Goal: Transaction & Acquisition: Book appointment/travel/reservation

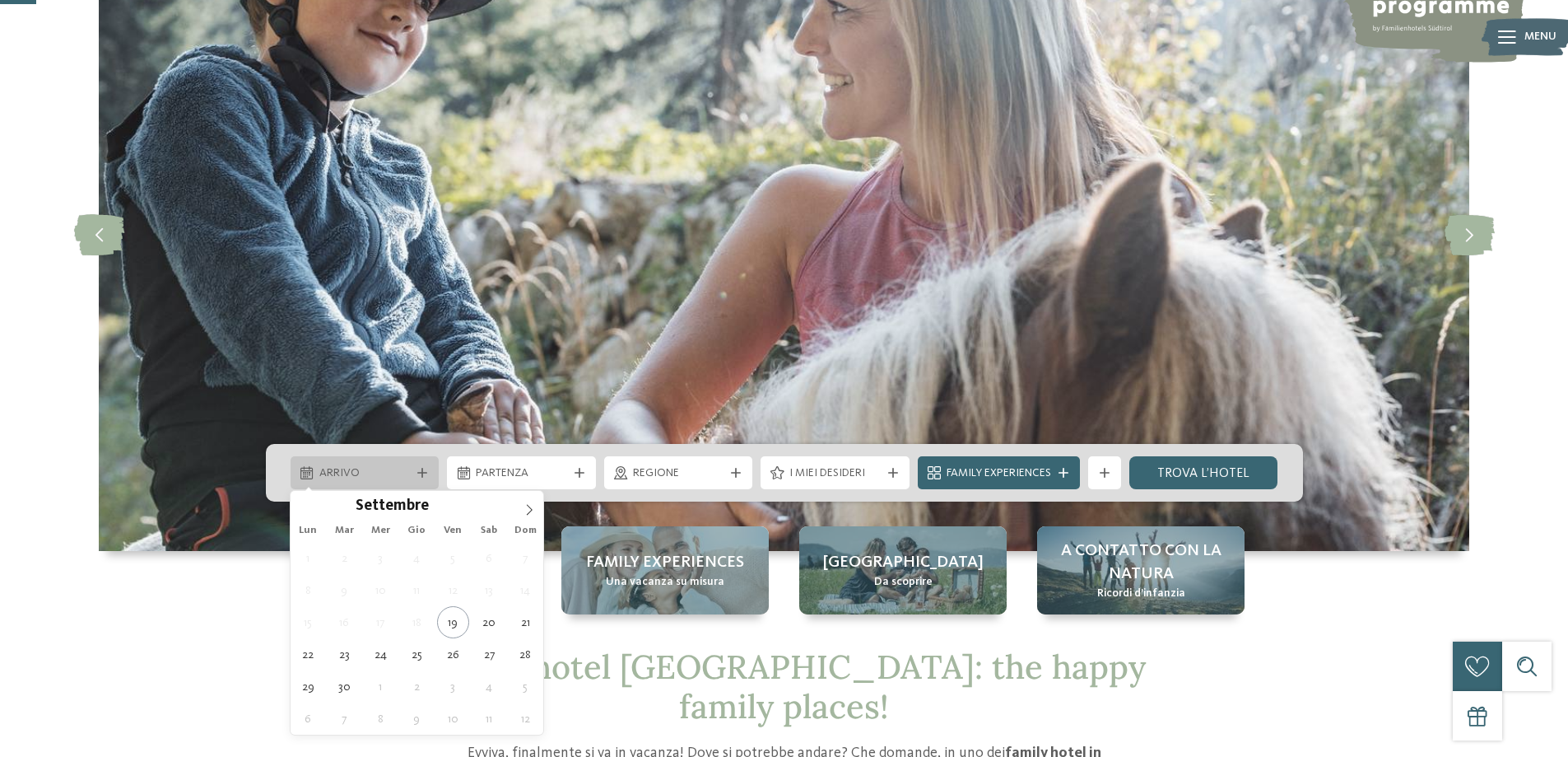
click at [360, 478] on span "Arrivo" at bounding box center [366, 473] width 92 height 17
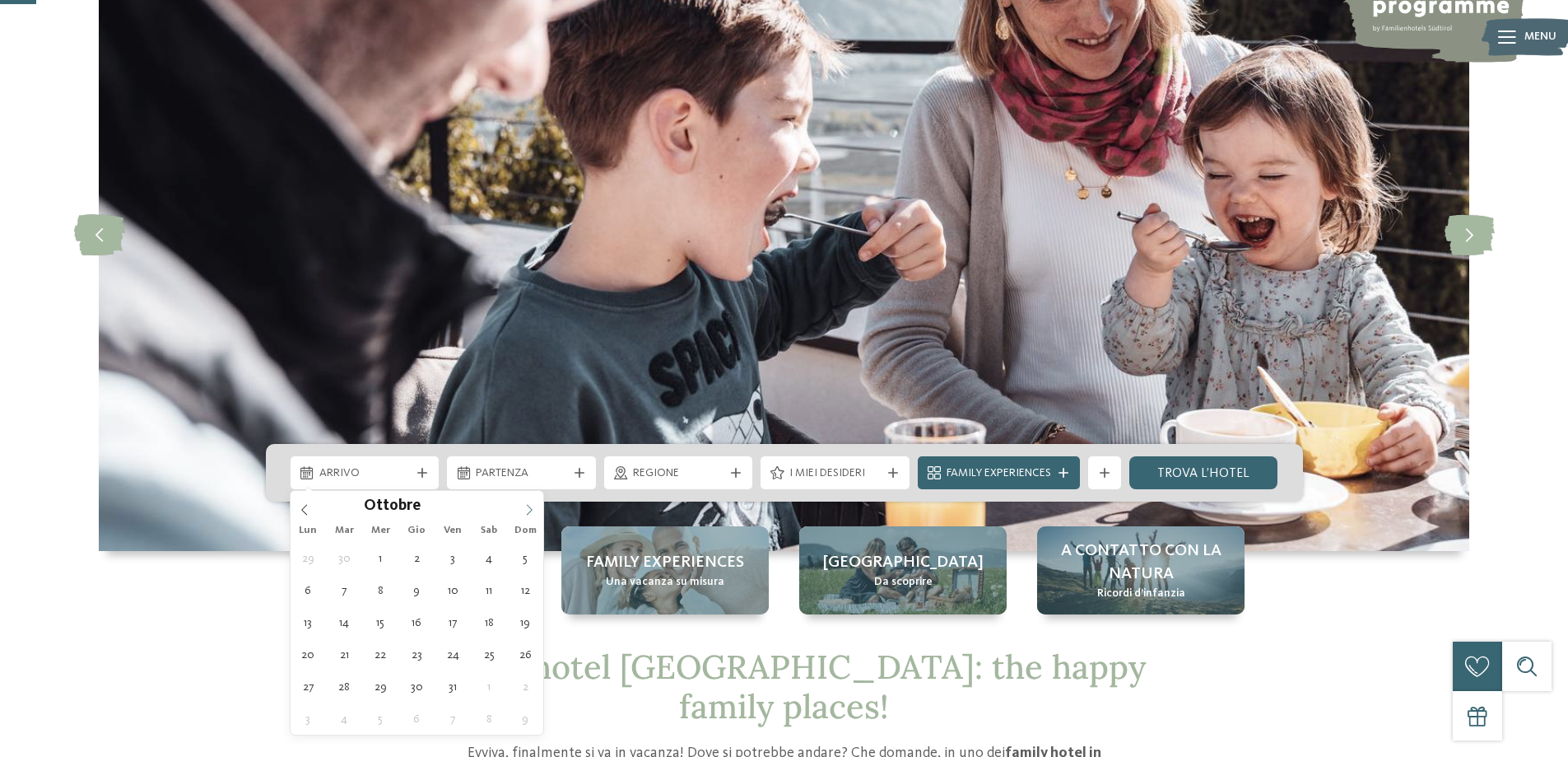
click at [533, 508] on icon at bounding box center [529, 510] width 12 height 12
click at [529, 508] on icon at bounding box center [529, 510] width 12 height 12
type input "****"
click at [529, 512] on icon at bounding box center [529, 510] width 12 height 12
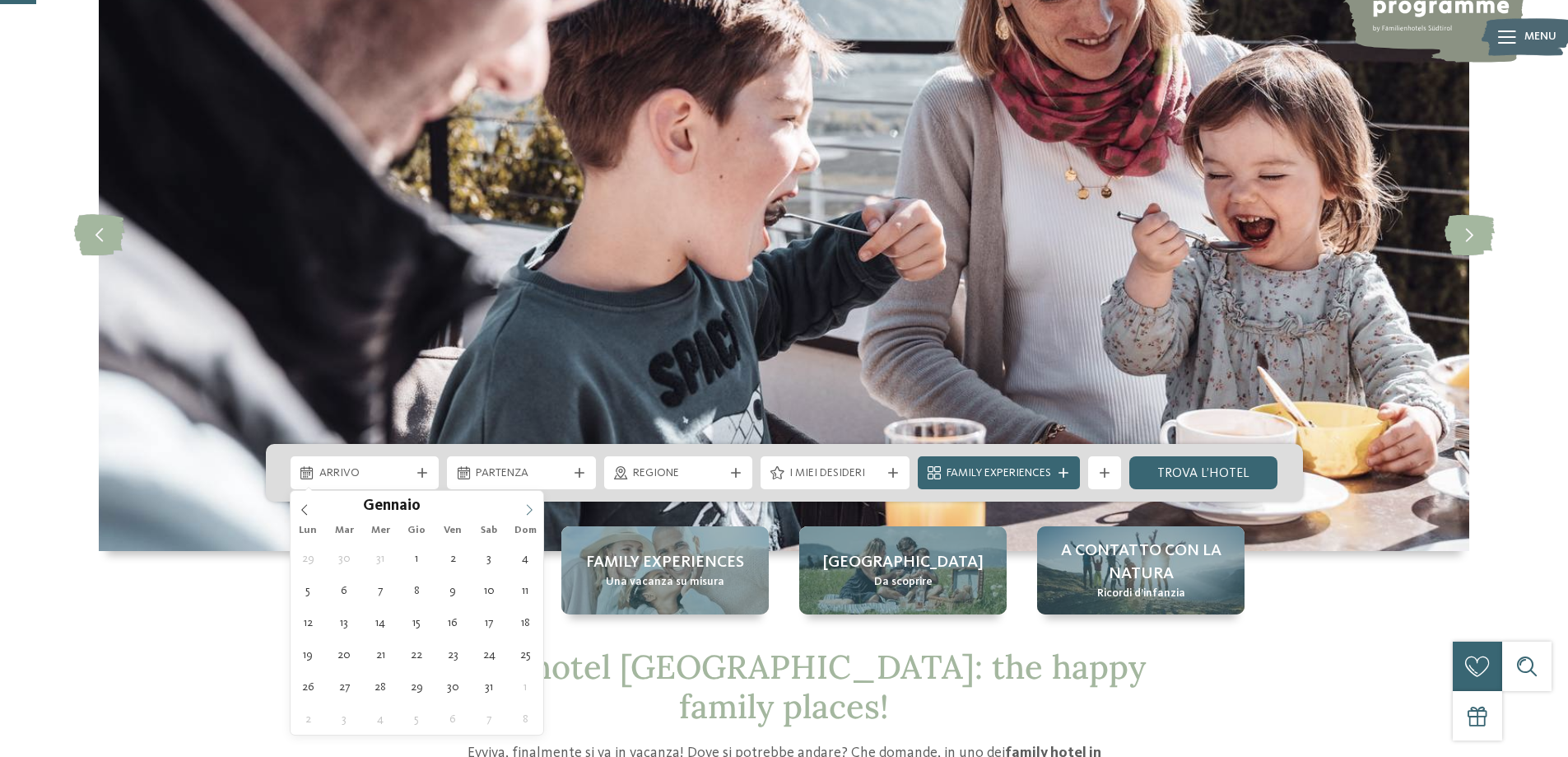
click at [529, 513] on icon at bounding box center [529, 510] width 12 height 12
click at [528, 512] on icon at bounding box center [529, 510] width 12 height 12
click at [307, 511] on icon at bounding box center [305, 510] width 12 height 12
click at [306, 506] on icon at bounding box center [305, 510] width 12 height 12
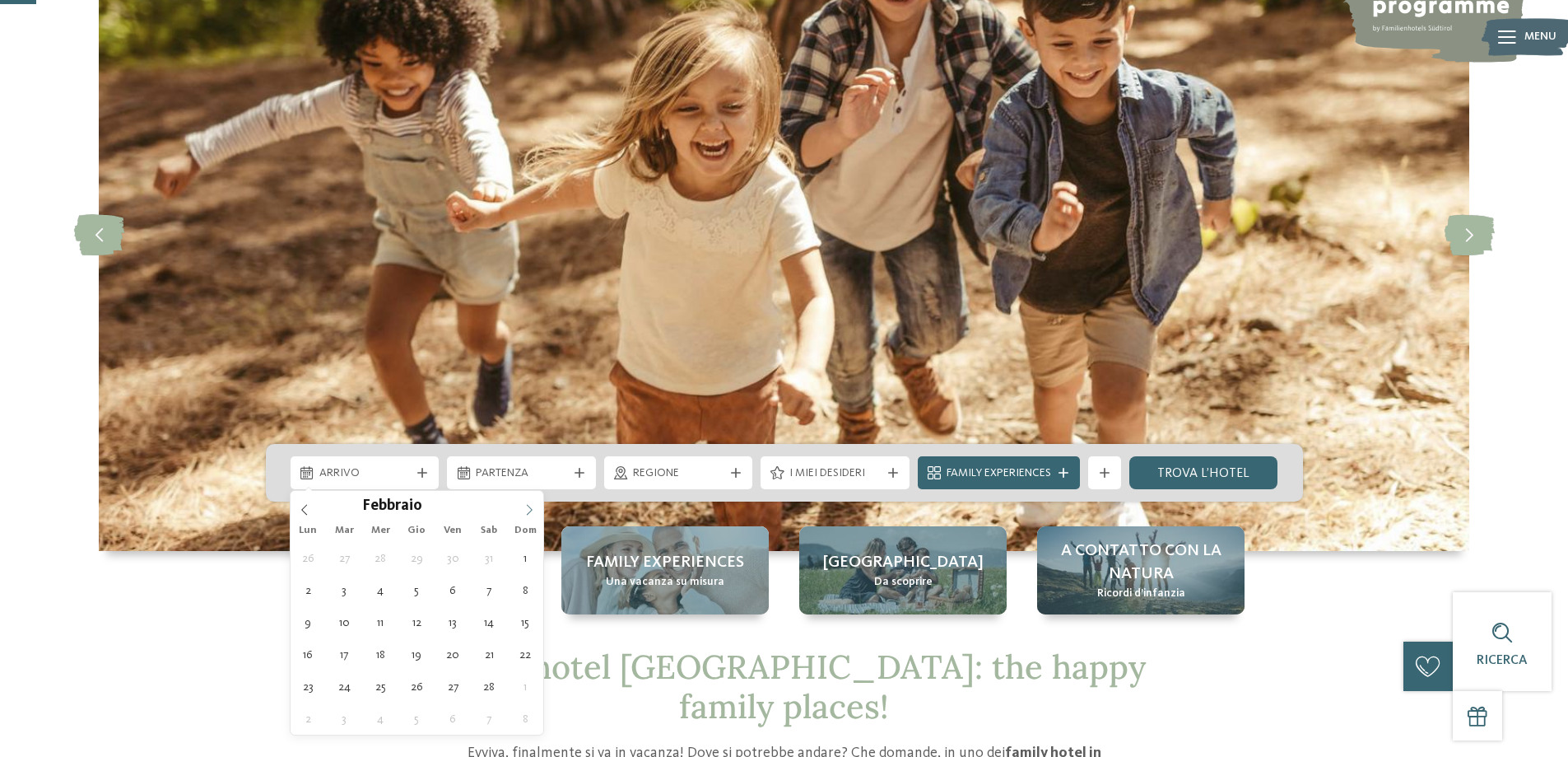
click at [527, 510] on icon at bounding box center [529, 510] width 12 height 12
click at [529, 509] on icon at bounding box center [529, 510] width 12 height 12
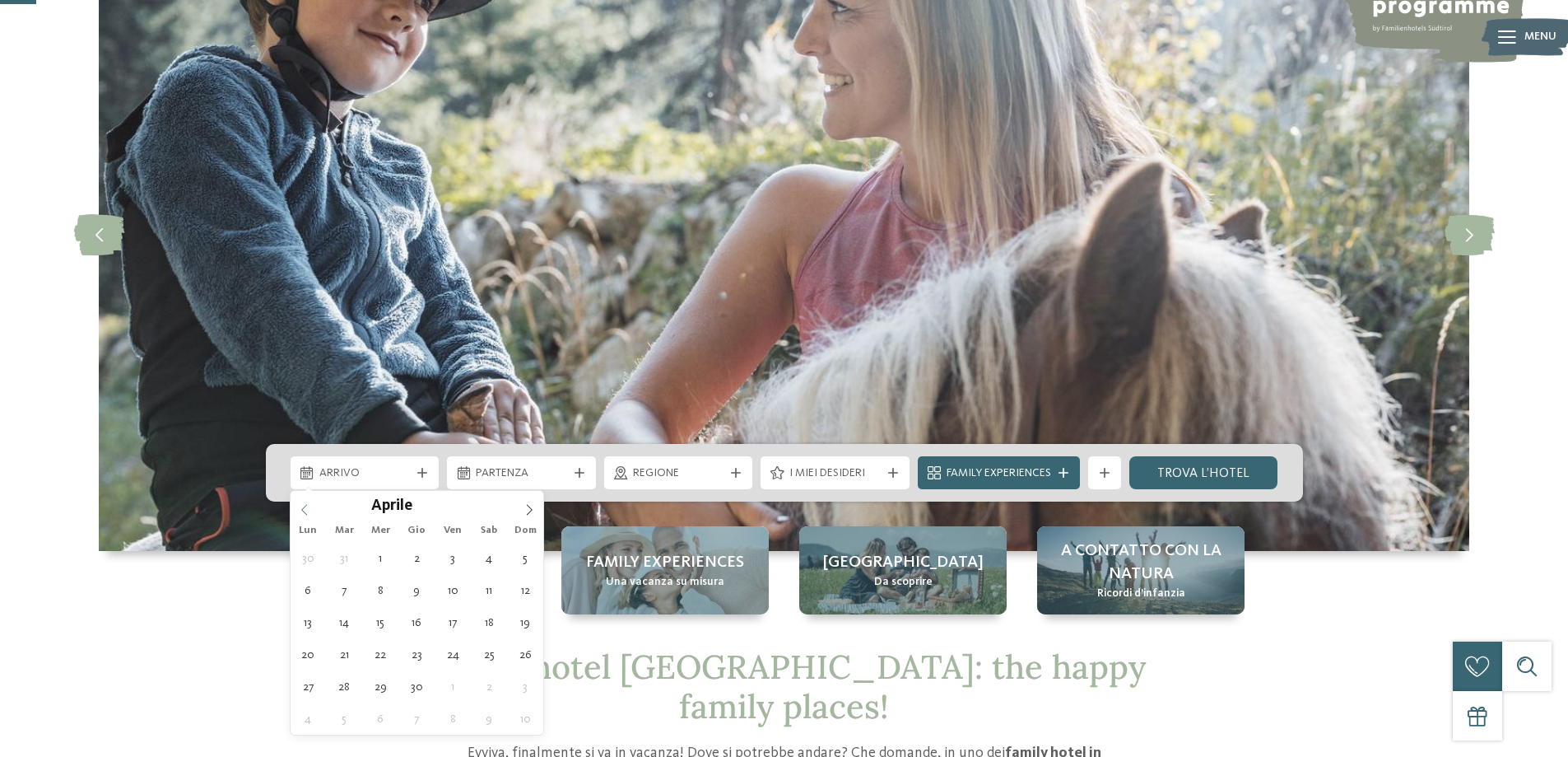
click at [305, 505] on icon at bounding box center [305, 510] width 12 height 12
type div "08.03.2026"
type input "****"
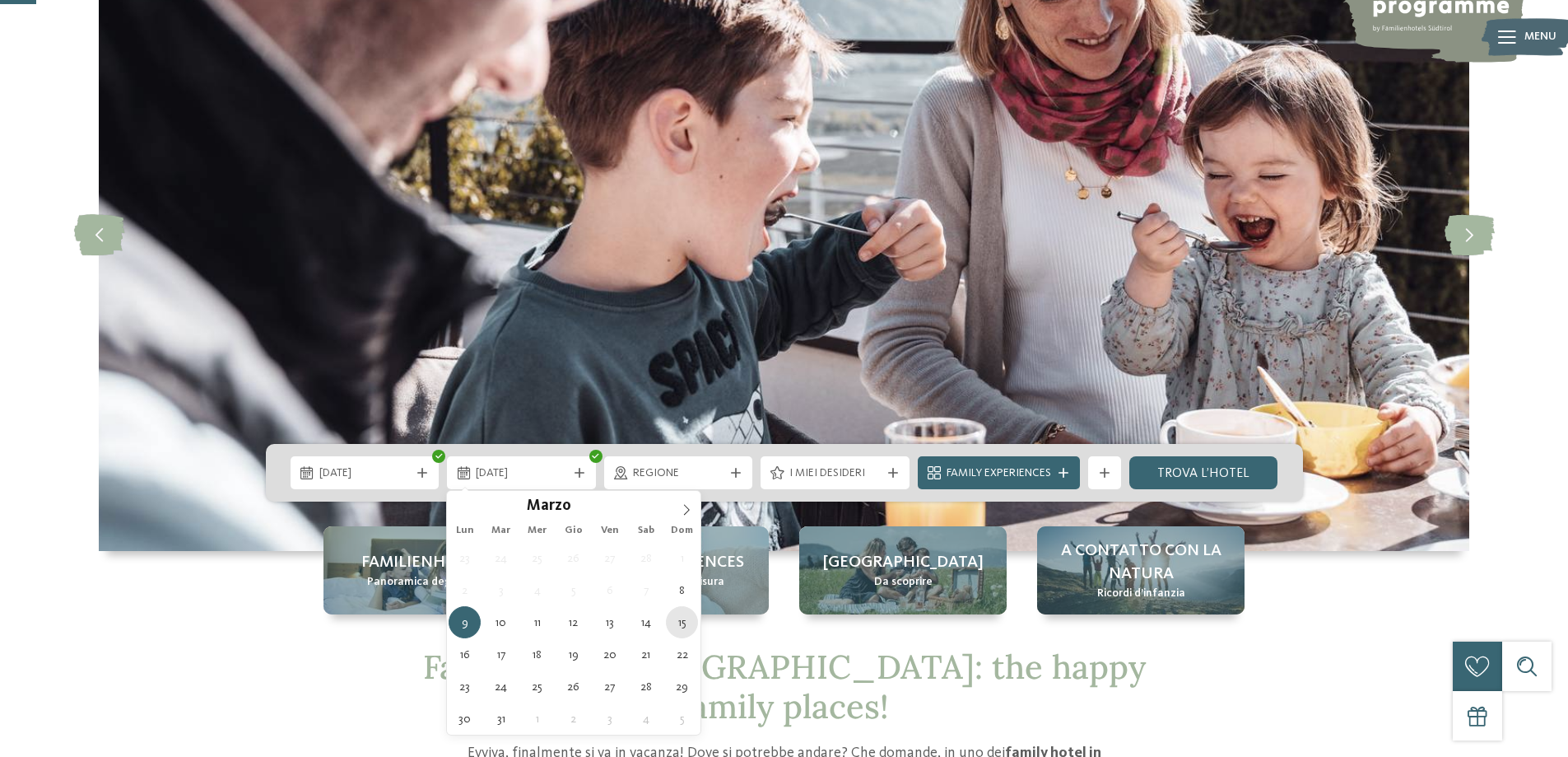
type div "15.03.2026"
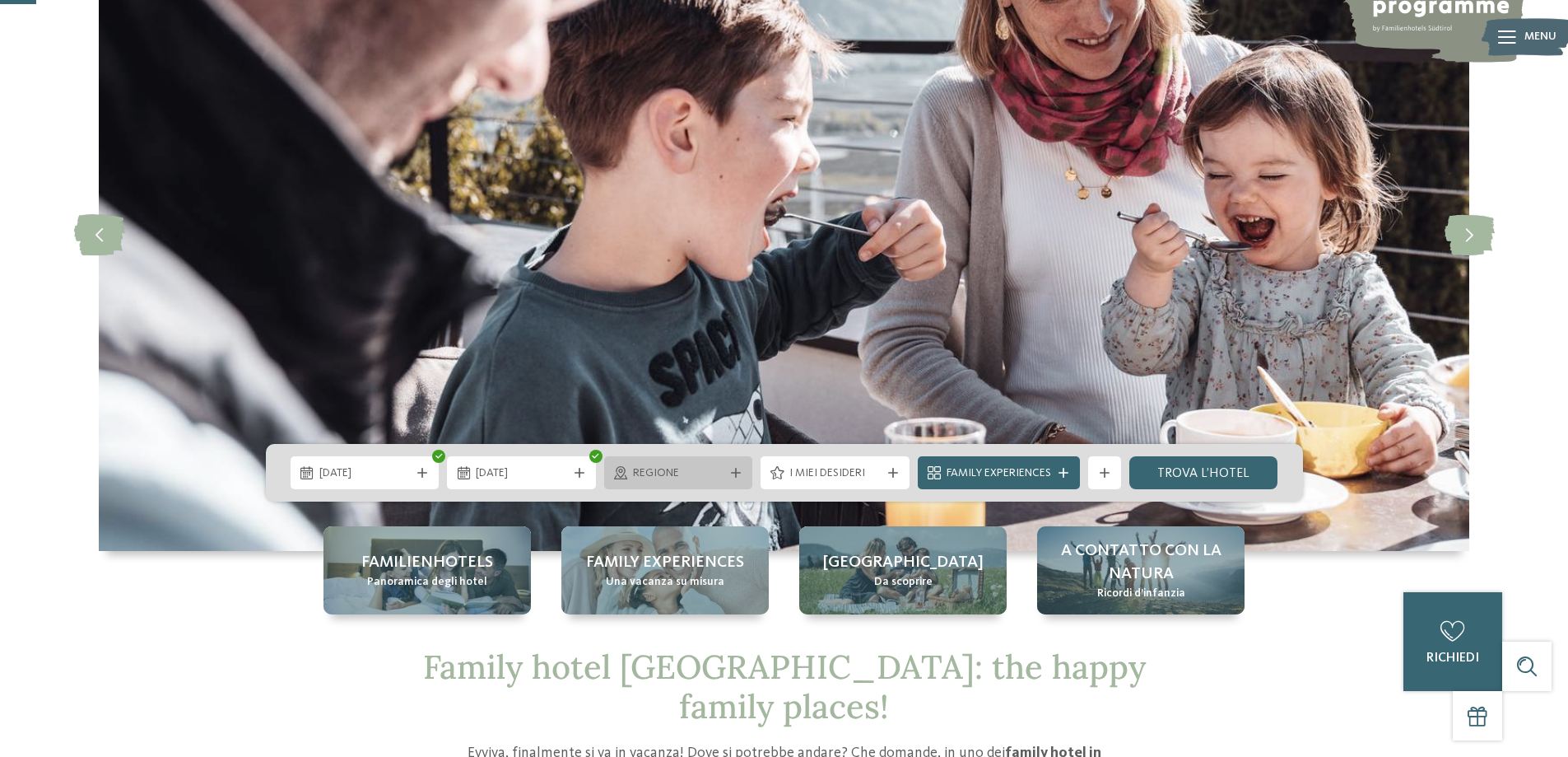
click at [729, 470] on div at bounding box center [736, 472] width 17 height 10
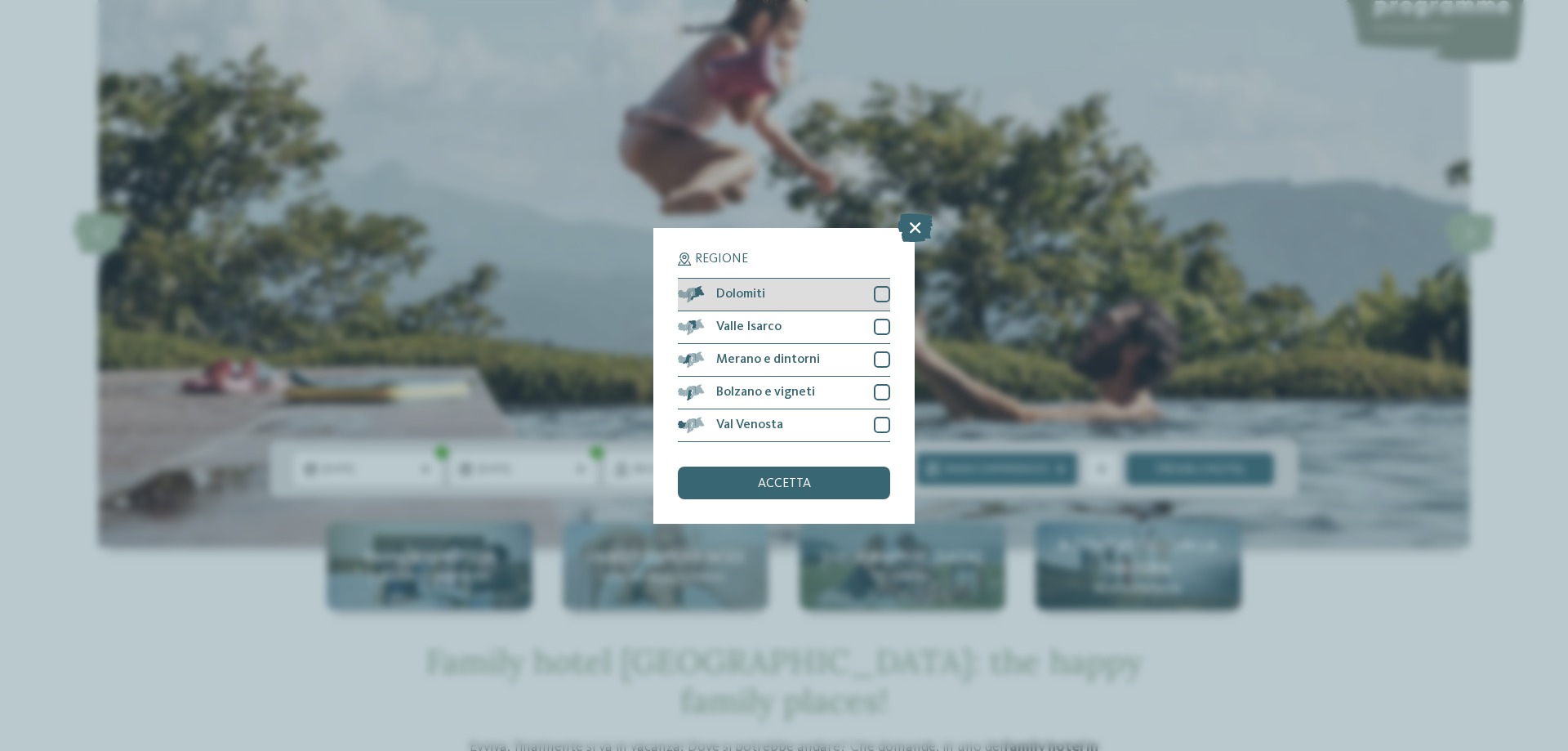
click at [878, 299] on div at bounding box center [883, 294] width 17 height 17
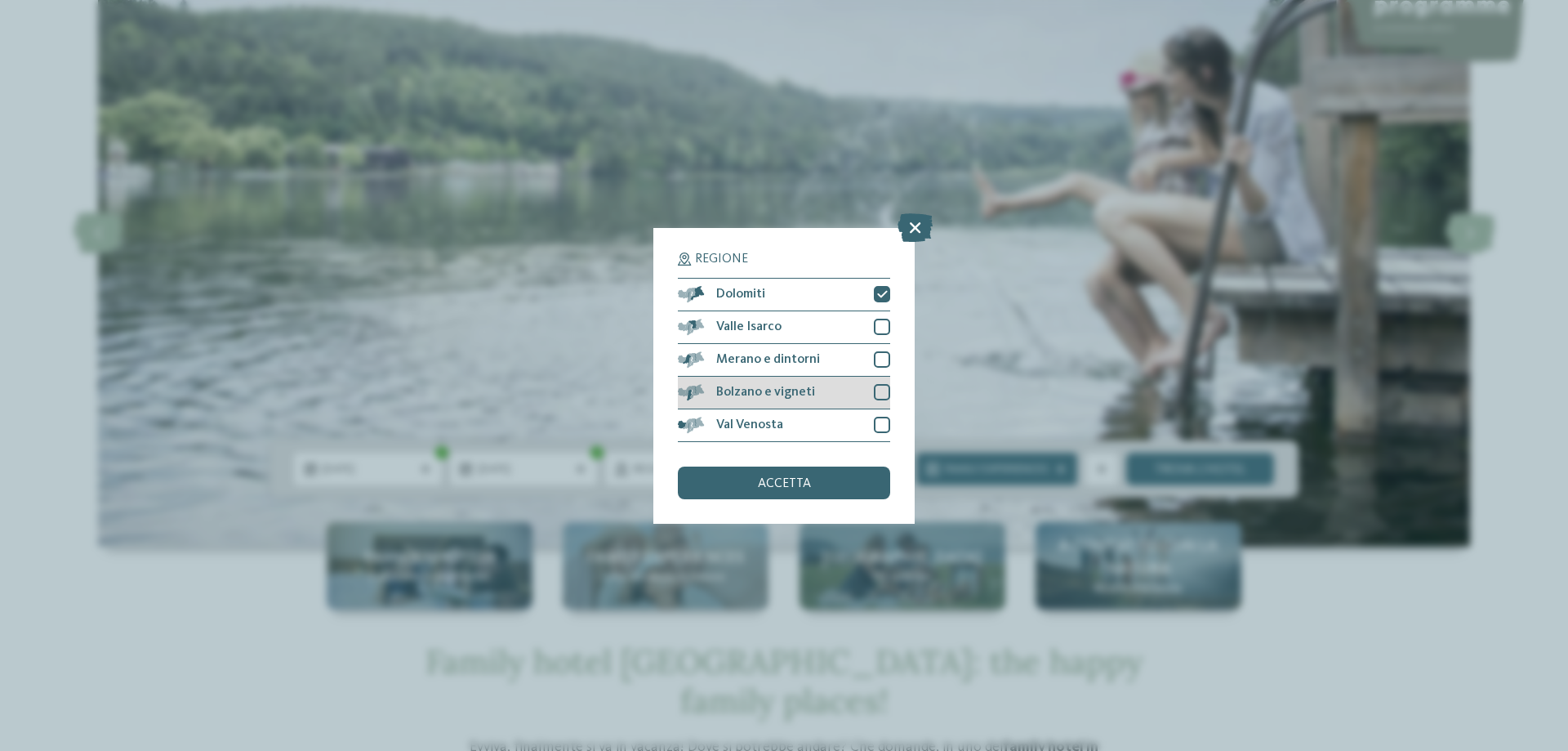
click at [883, 390] on div at bounding box center [883, 392] width 17 height 17
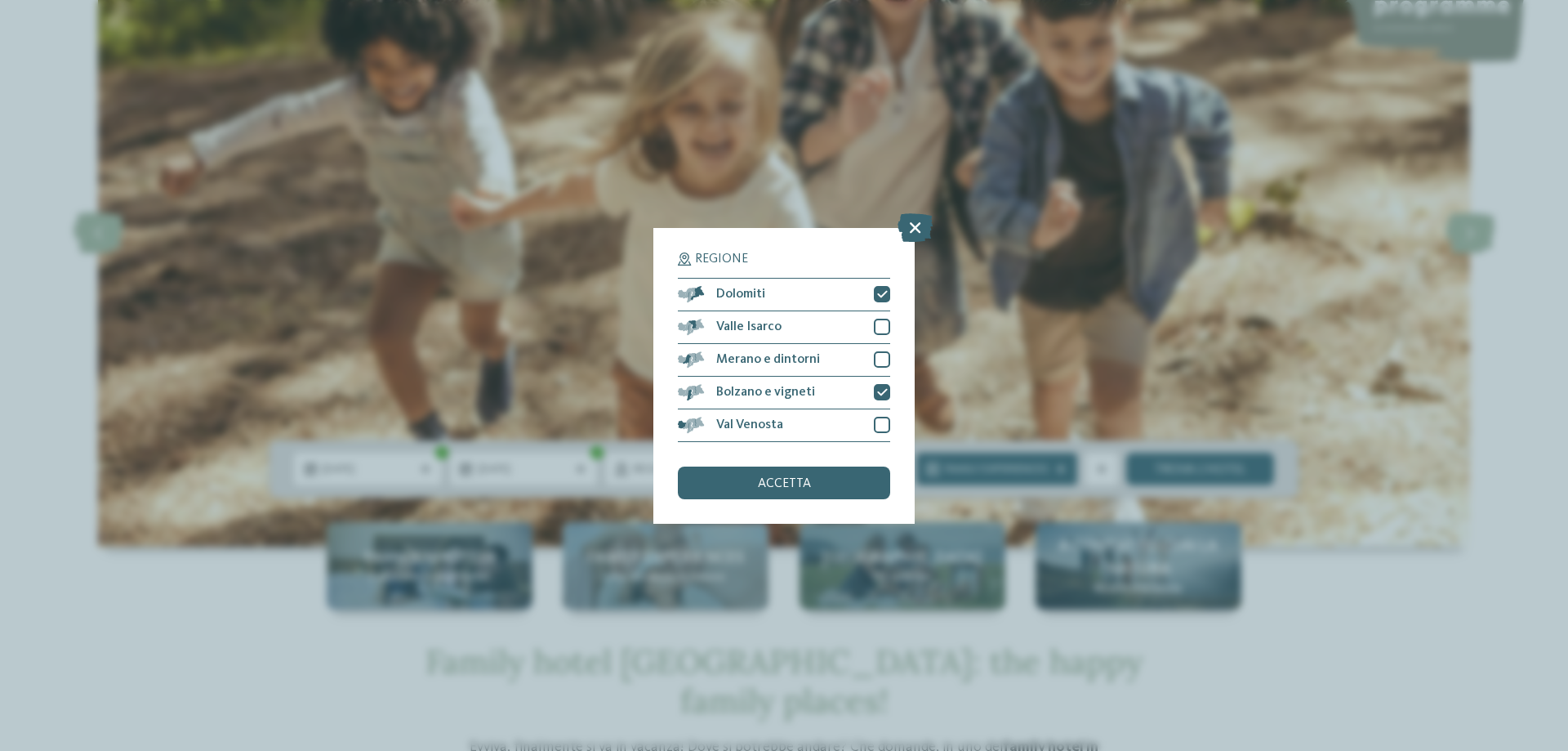
drag, startPoint x: 881, startPoint y: 424, endPoint x: 890, endPoint y: 404, distance: 21.9
click at [882, 424] on div at bounding box center [883, 425] width 17 height 17
click at [877, 344] on div "Merano e dintorni" at bounding box center [784, 359] width 212 height 32
drag, startPoint x: 879, startPoint y: 333, endPoint x: 869, endPoint y: 347, distance: 17.2
click at [878, 339] on div "Valle Isarco" at bounding box center [784, 327] width 212 height 32
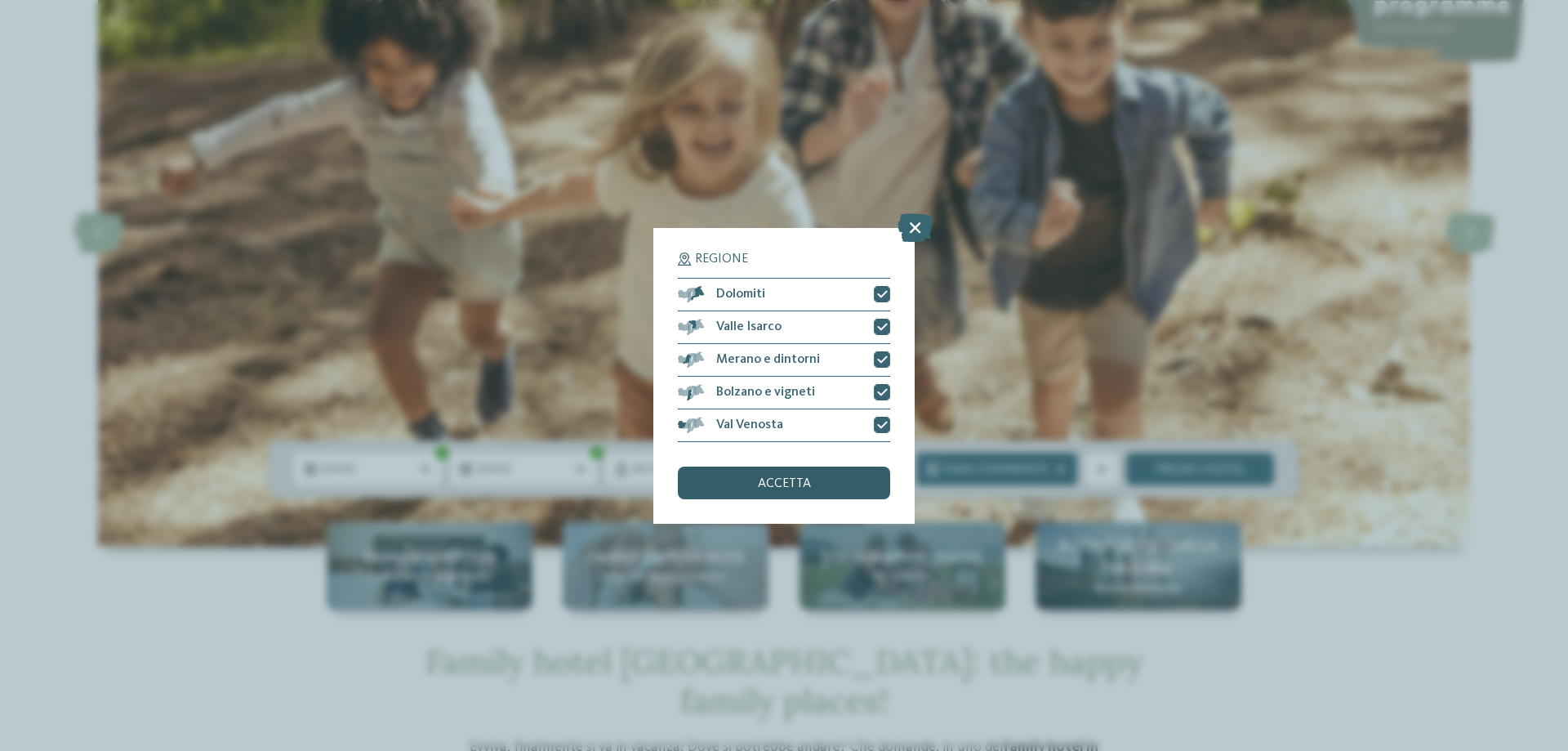
click at [830, 479] on div "accetta" at bounding box center [784, 482] width 212 height 32
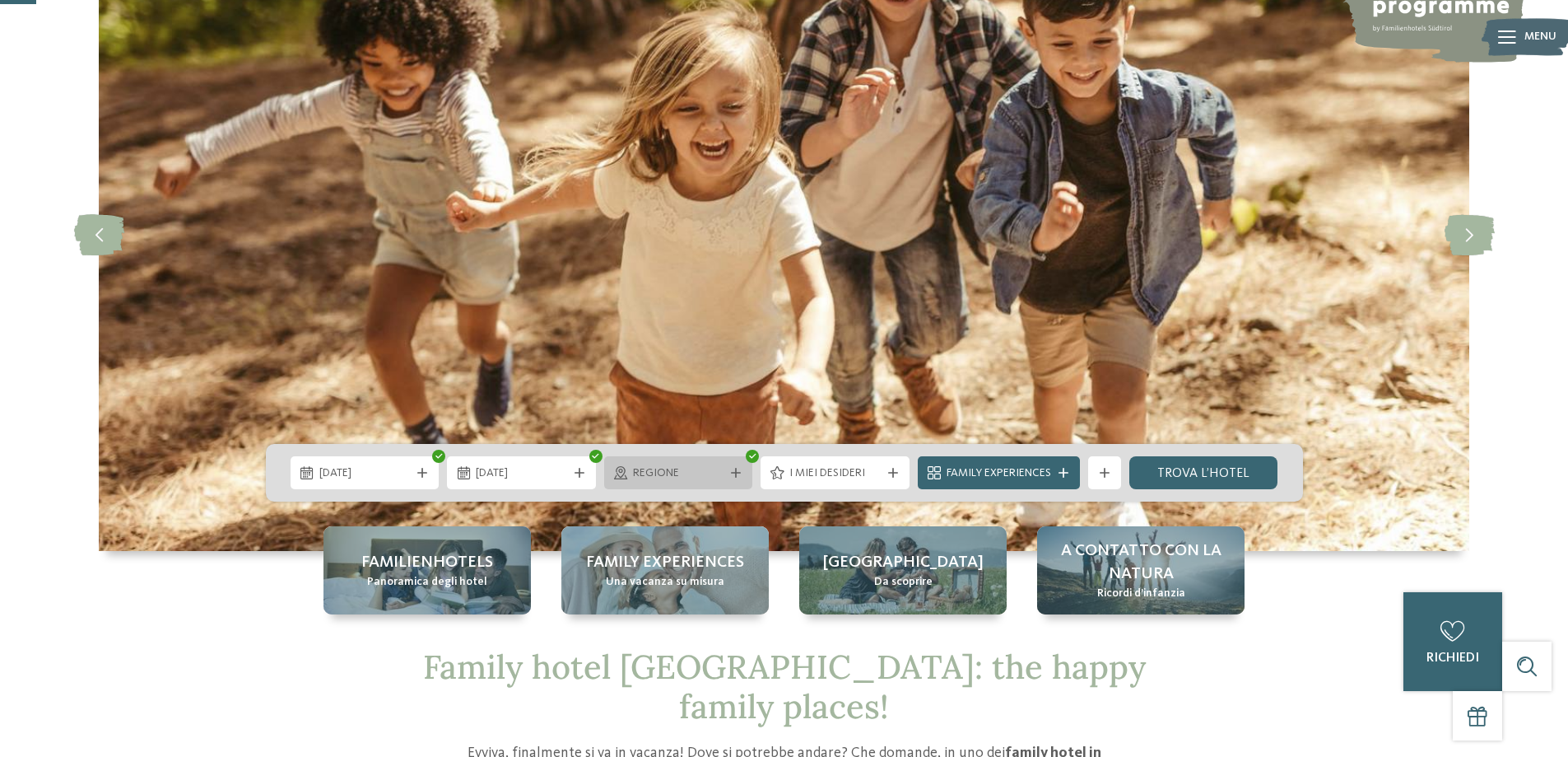
click at [727, 482] on div "Regione" at bounding box center [678, 472] width 149 height 33
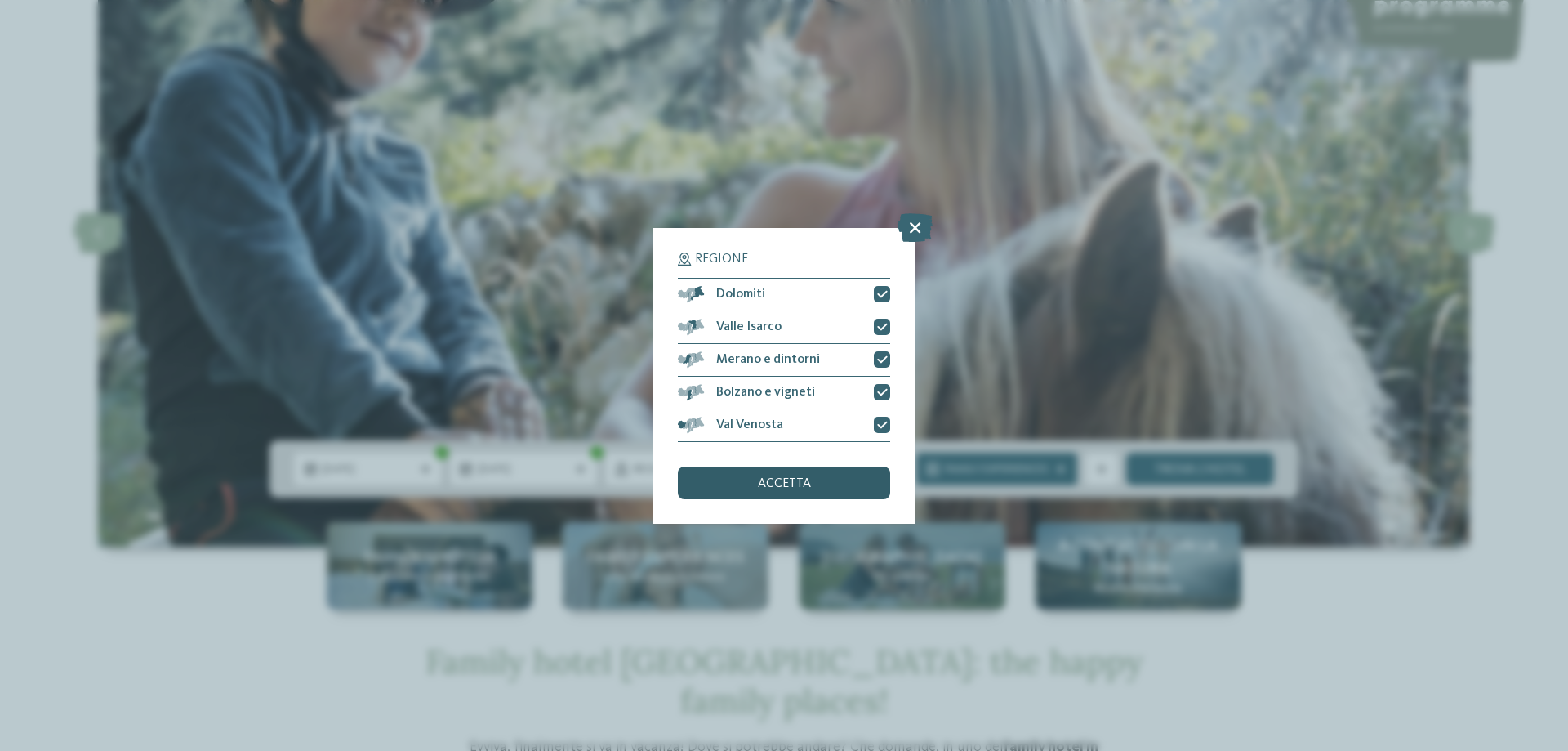
click at [732, 487] on div "accetta" at bounding box center [784, 482] width 212 height 32
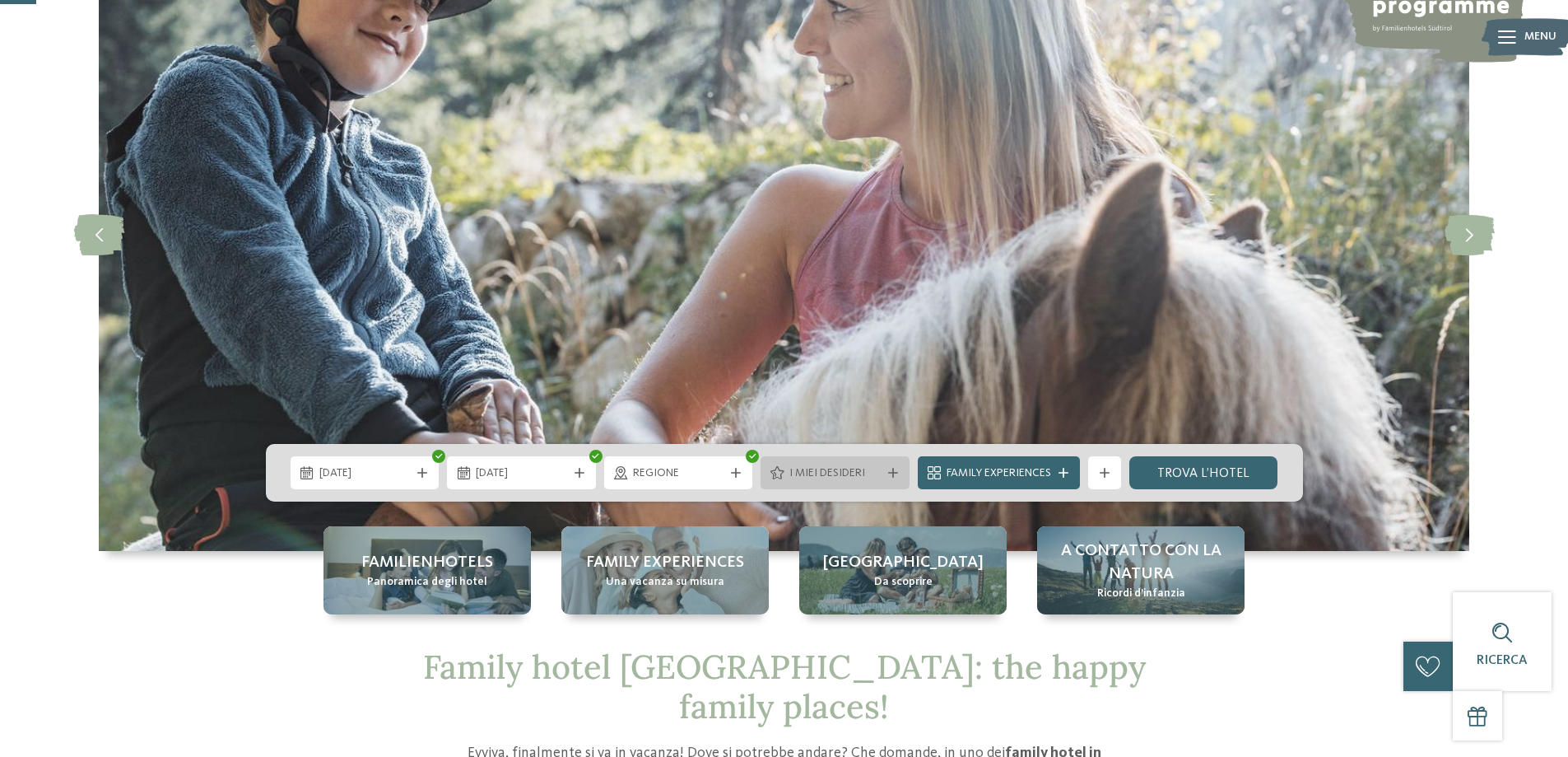
click at [900, 475] on div at bounding box center [893, 472] width 17 height 10
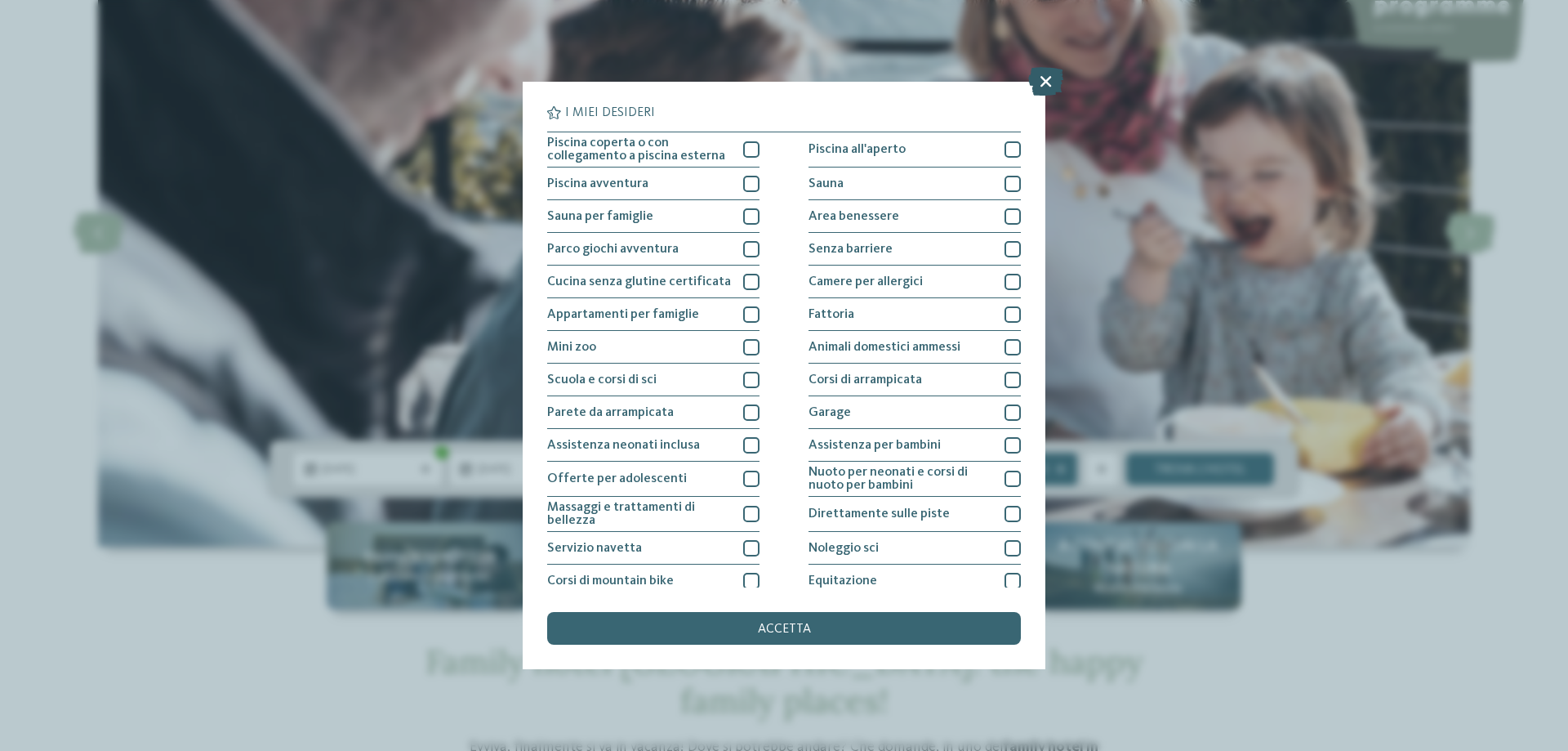
click at [1048, 81] on icon at bounding box center [1046, 81] width 35 height 29
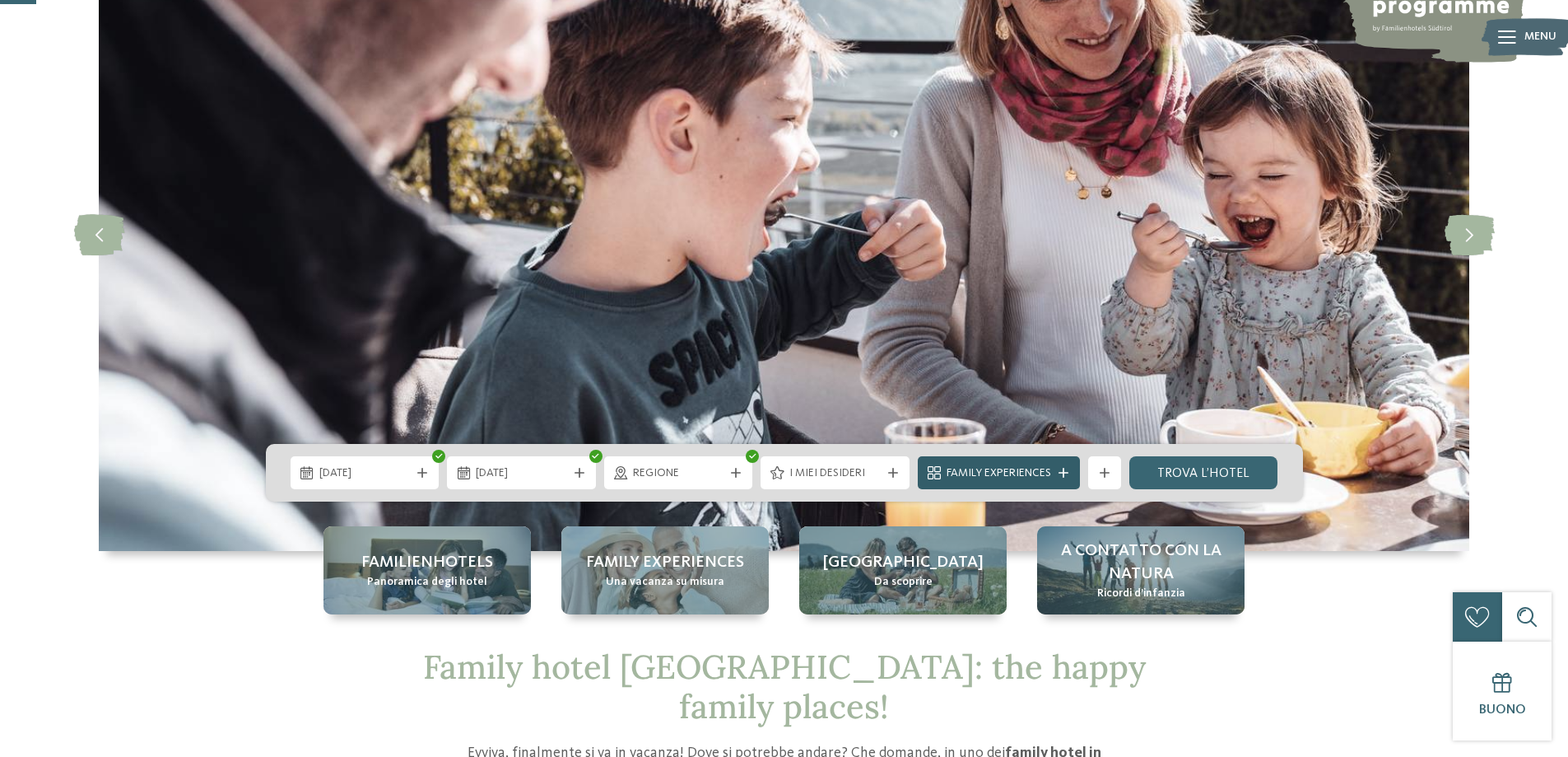
click at [1069, 471] on div at bounding box center [1064, 472] width 17 height 10
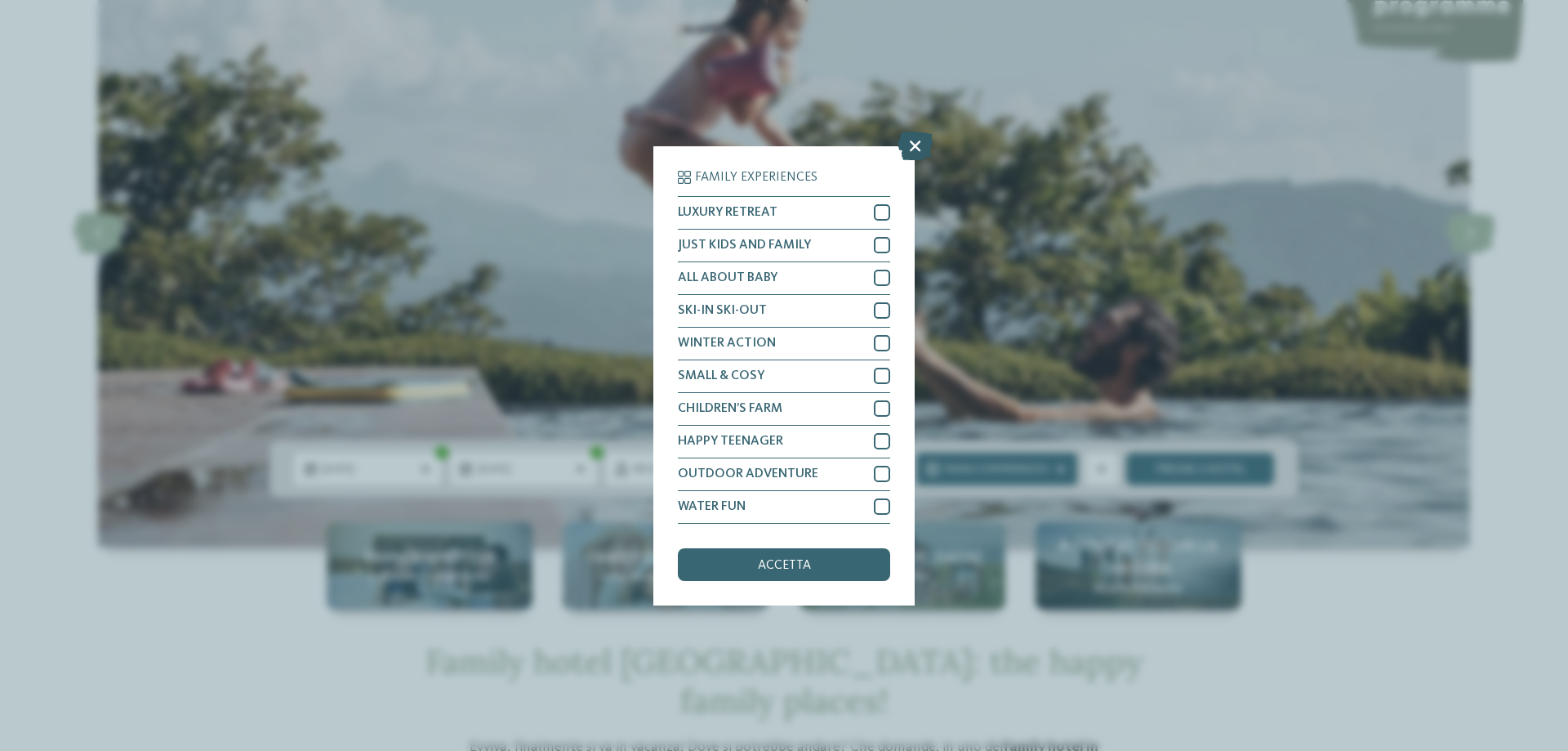
click at [913, 137] on icon at bounding box center [915, 145] width 35 height 29
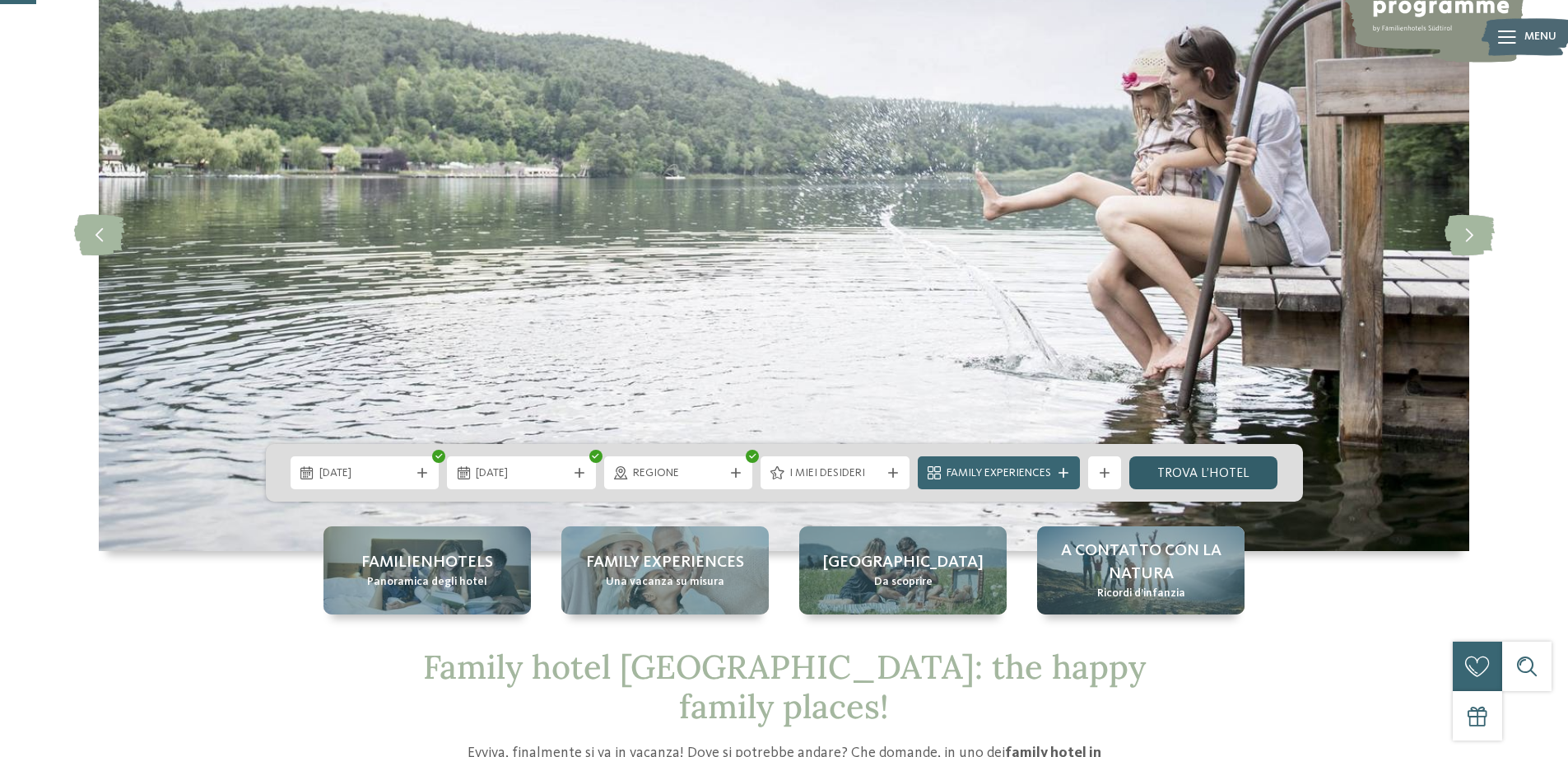
click at [1181, 464] on link "trova l’hotel" at bounding box center [1203, 472] width 149 height 33
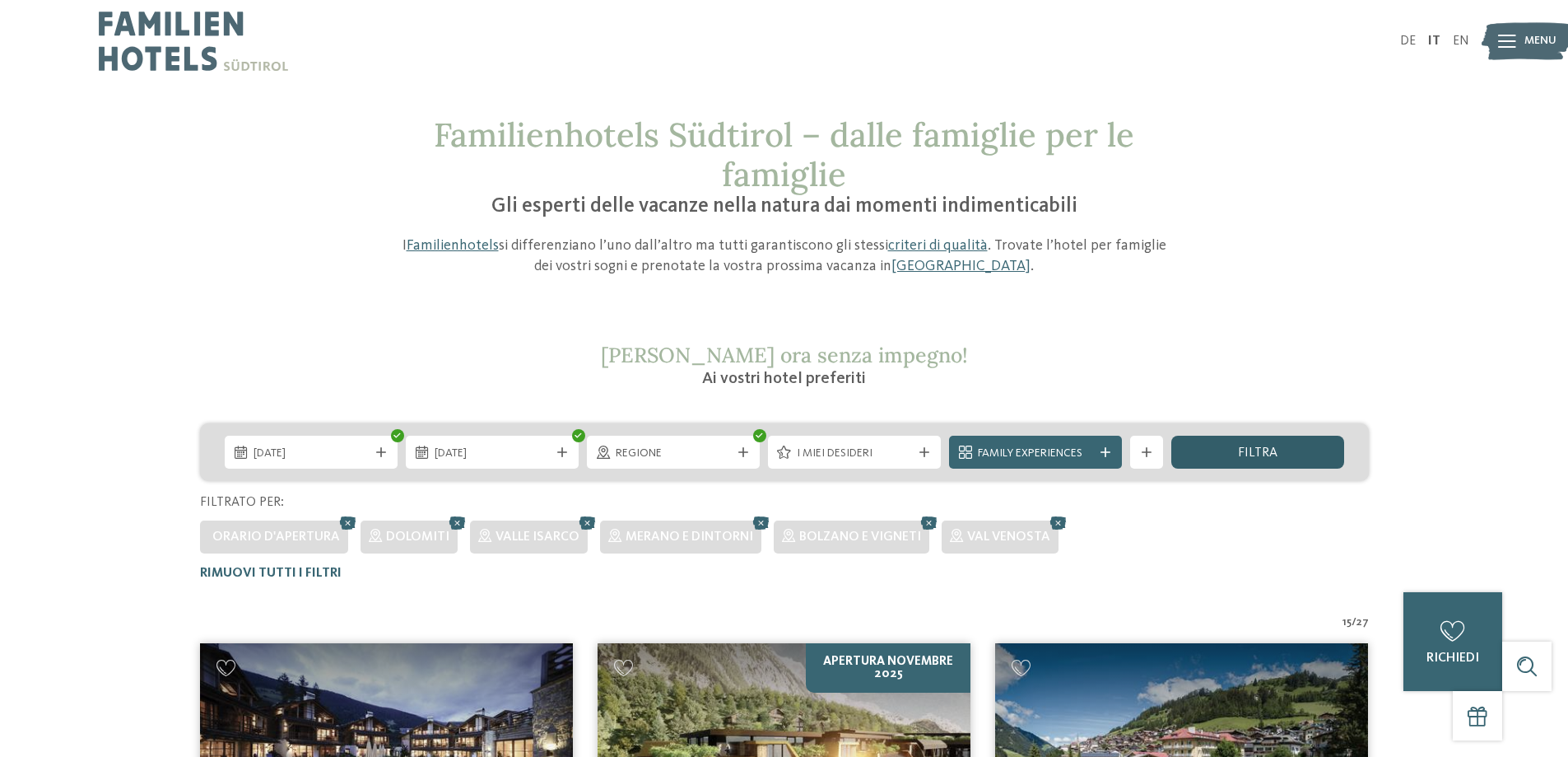
click at [1320, 456] on div "filtra" at bounding box center [1258, 452] width 173 height 33
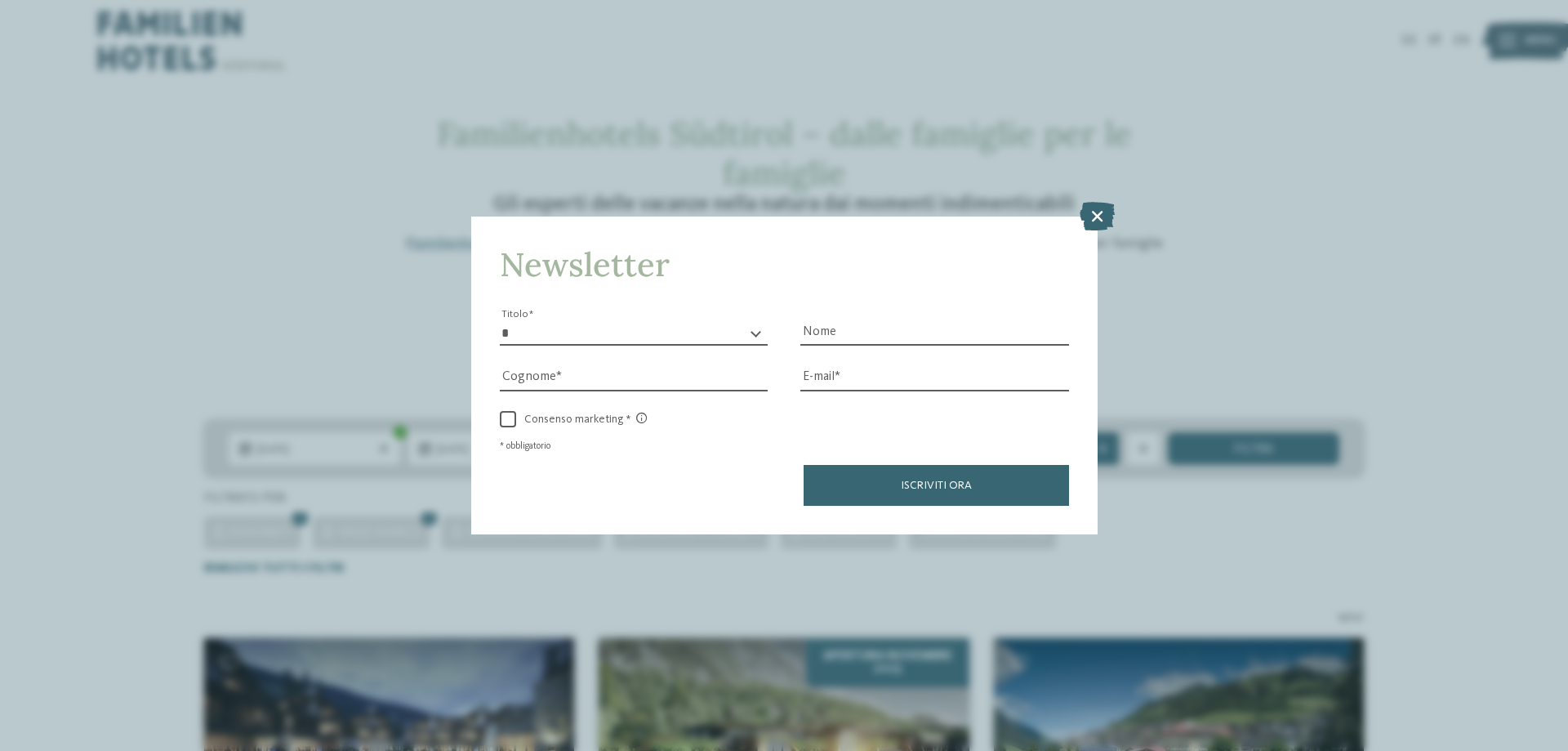
click at [1104, 212] on icon at bounding box center [1097, 216] width 35 height 29
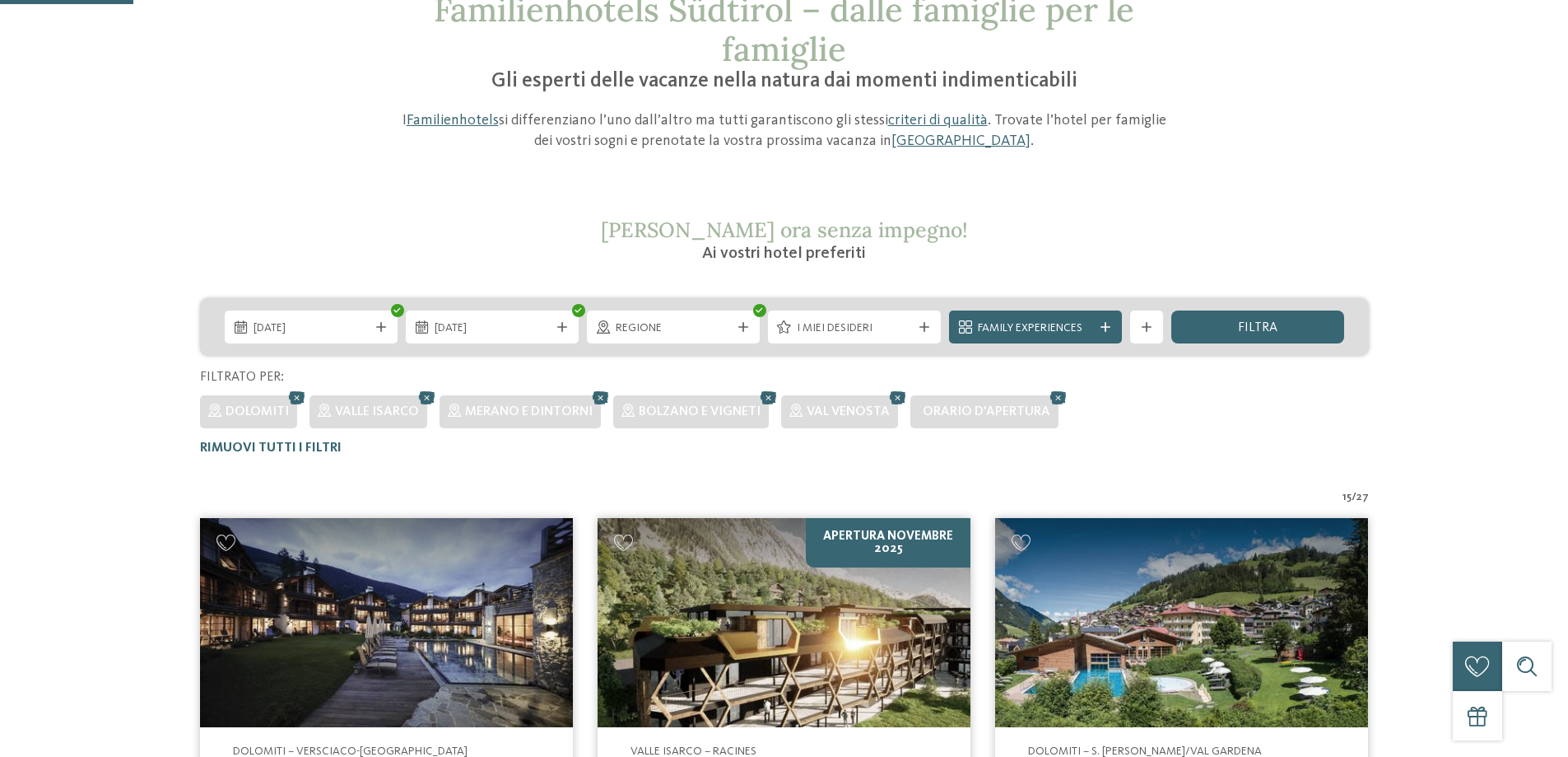
scroll to position [330, 0]
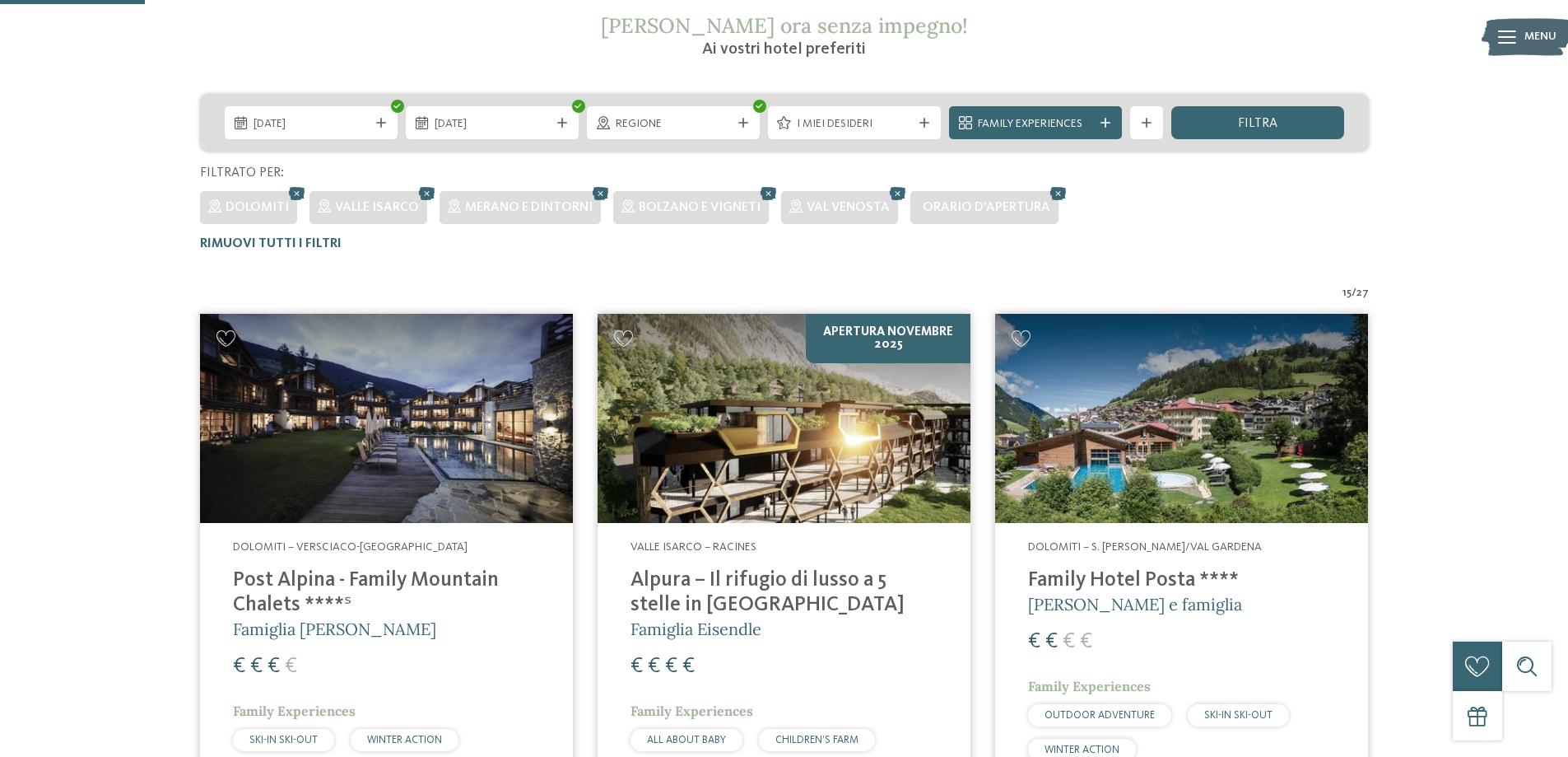
click at [380, 435] on img at bounding box center [386, 419] width 373 height 210
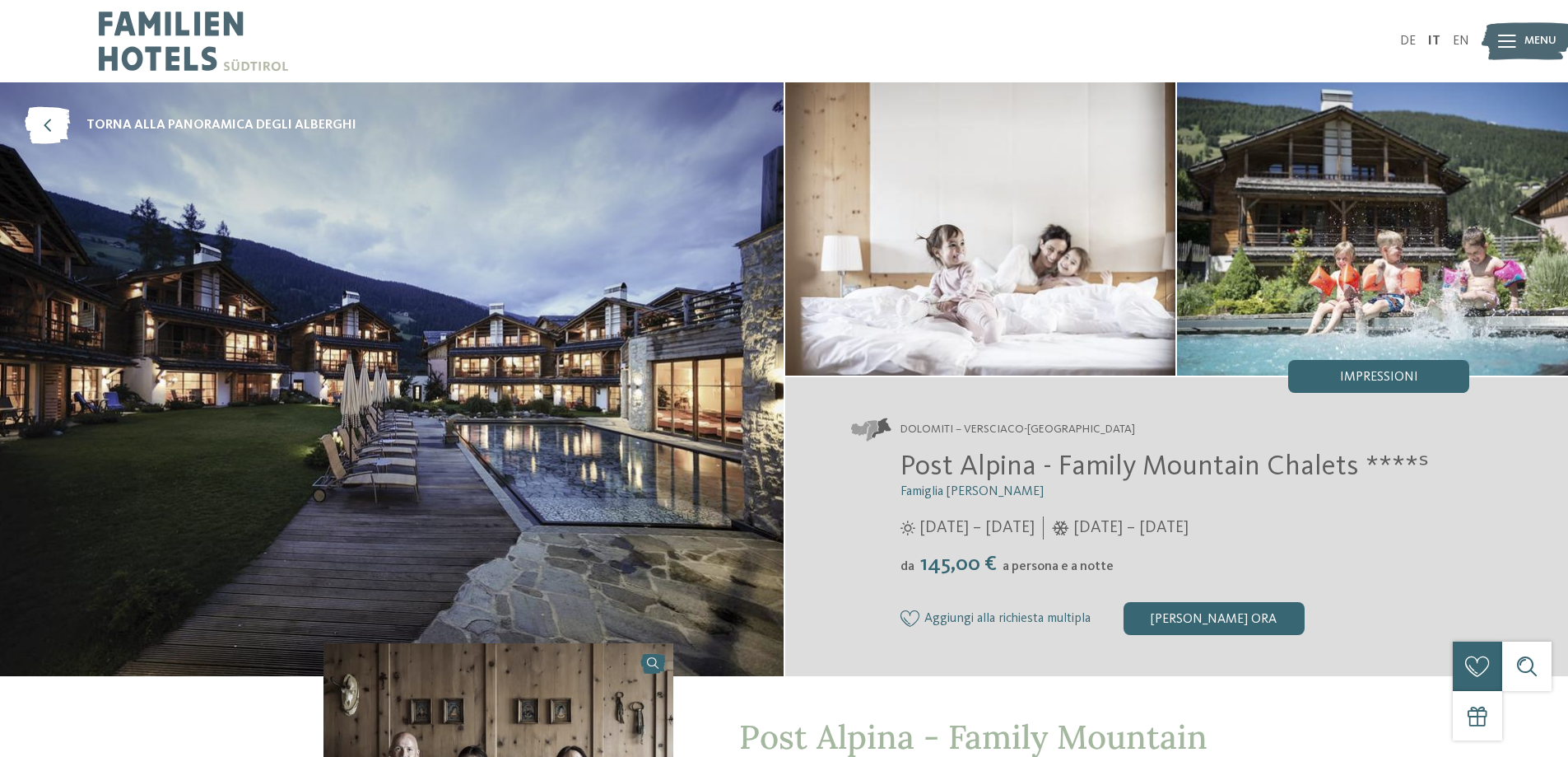
click at [944, 530] on span "06/06/2025 – 05/10/2025" at bounding box center [977, 528] width 115 height 23
click at [65, 132] on icon at bounding box center [48, 125] width 45 height 37
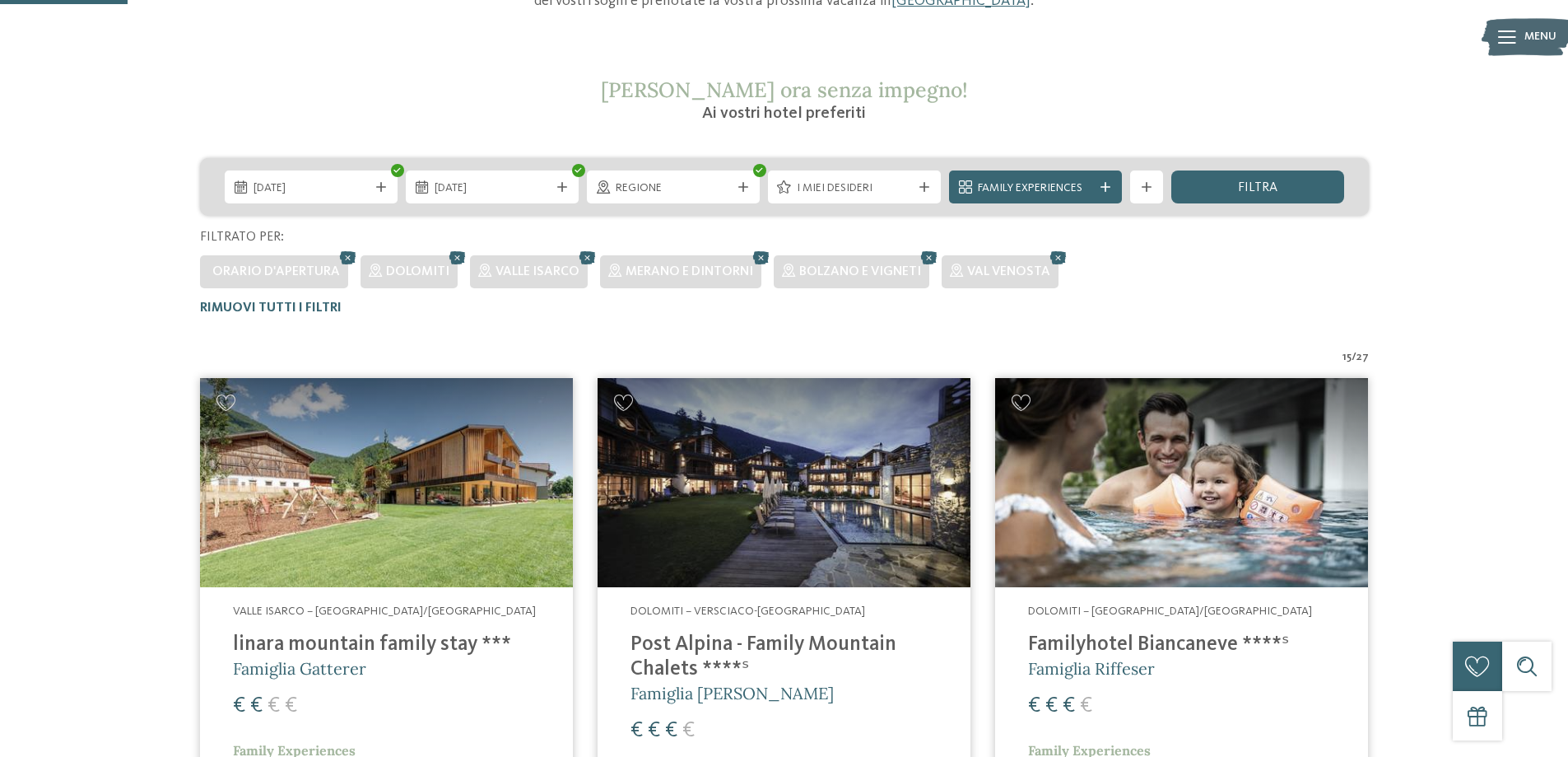
scroll to position [293, 0]
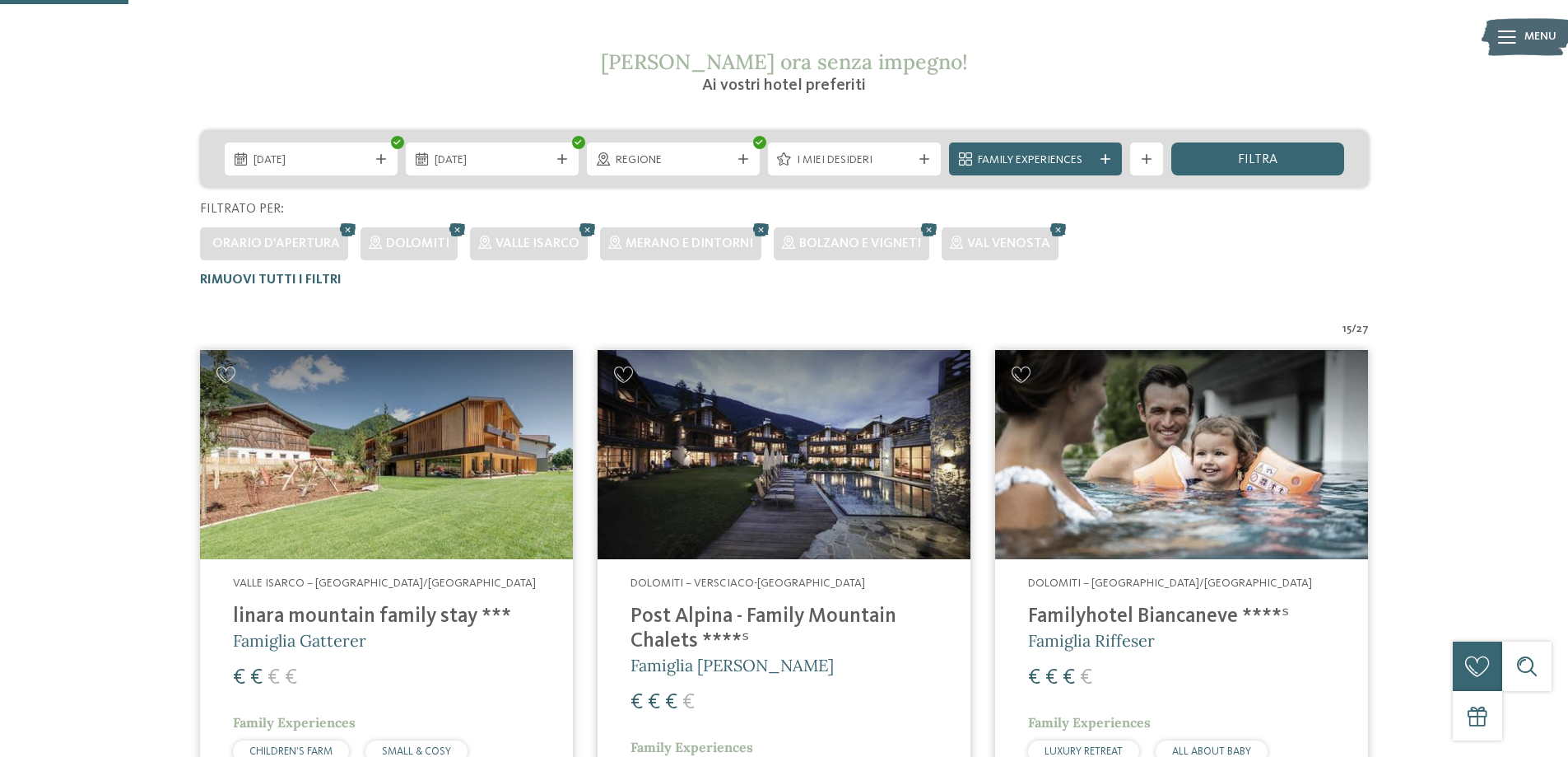
click at [417, 467] on img at bounding box center [386, 455] width 373 height 210
